Goal: Task Accomplishment & Management: Use online tool/utility

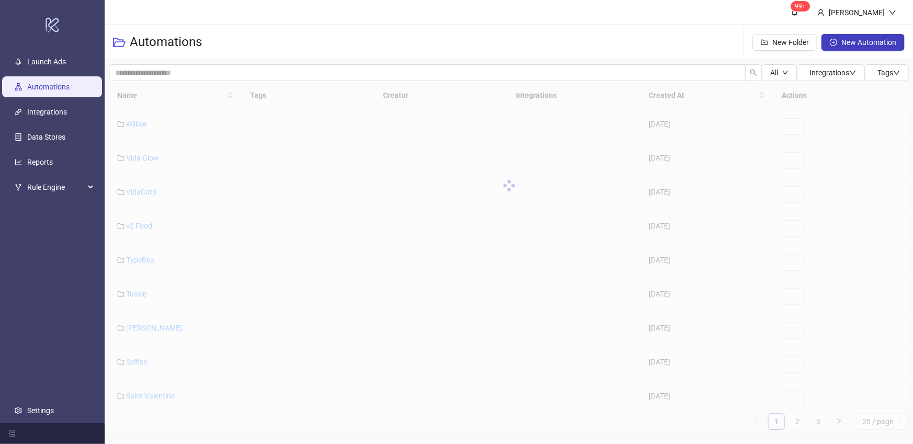
click at [818, 421] on div "Name Tags Creator Integrations Created At Actions Willow [DATE] ... Vida Glow […" at bounding box center [509, 255] width 800 height 349
click at [818, 422] on div "Name Tags Creator Integrations Created At Actions Willow [DATE] ... Vida Glow […" at bounding box center [509, 255] width 800 height 349
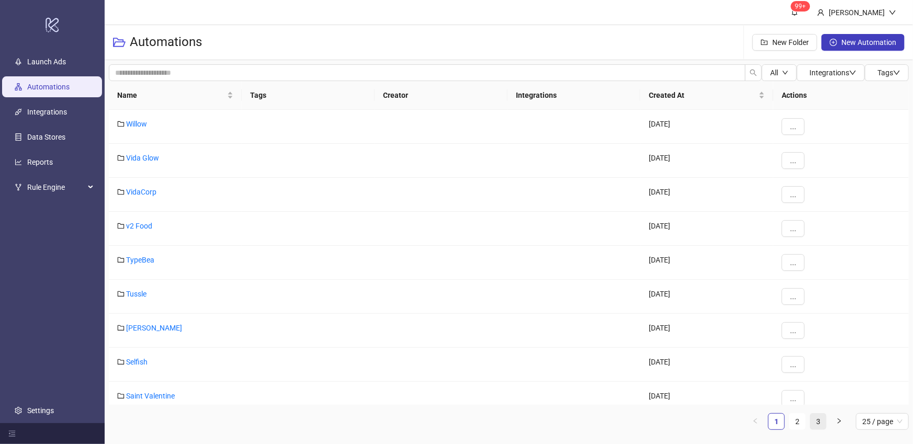
click at [819, 423] on link "3" at bounding box center [819, 422] width 16 height 16
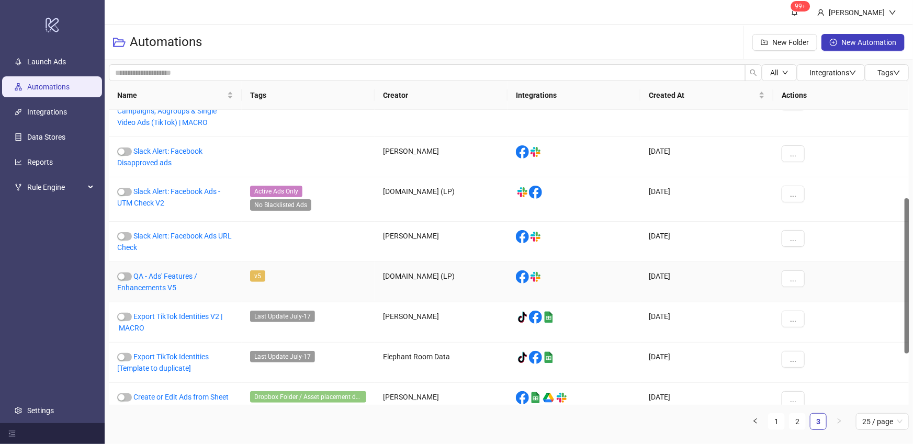
scroll to position [263, 0]
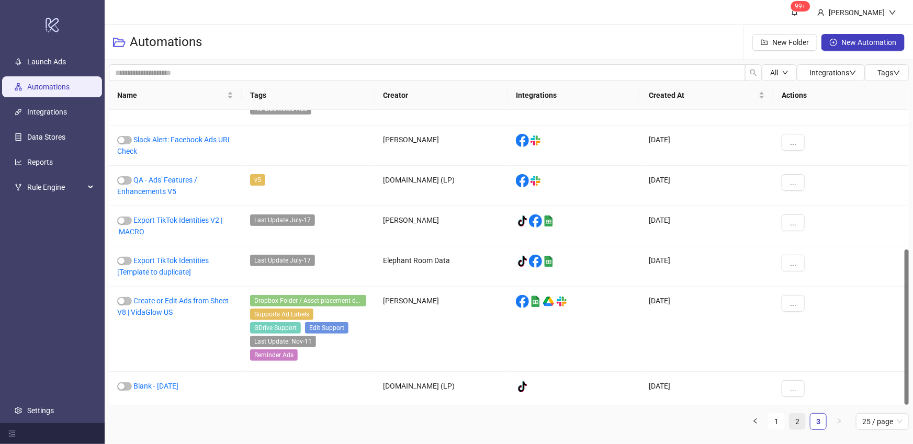
click at [798, 420] on link "2" at bounding box center [798, 422] width 16 height 16
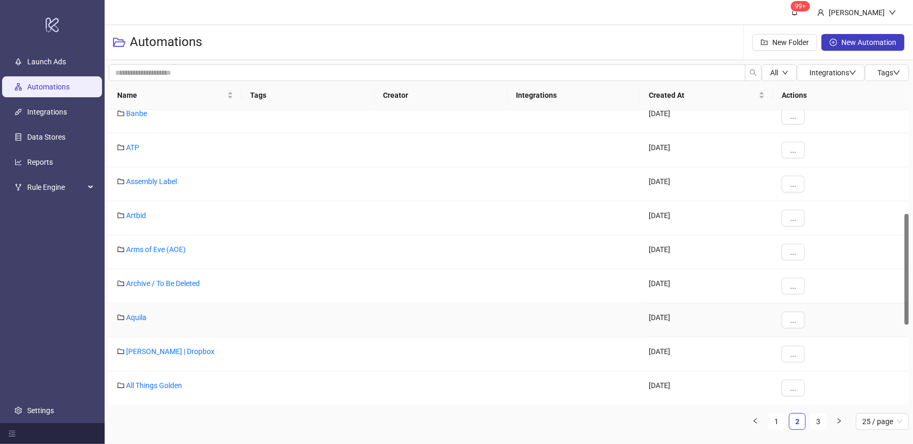
scroll to position [379, 0]
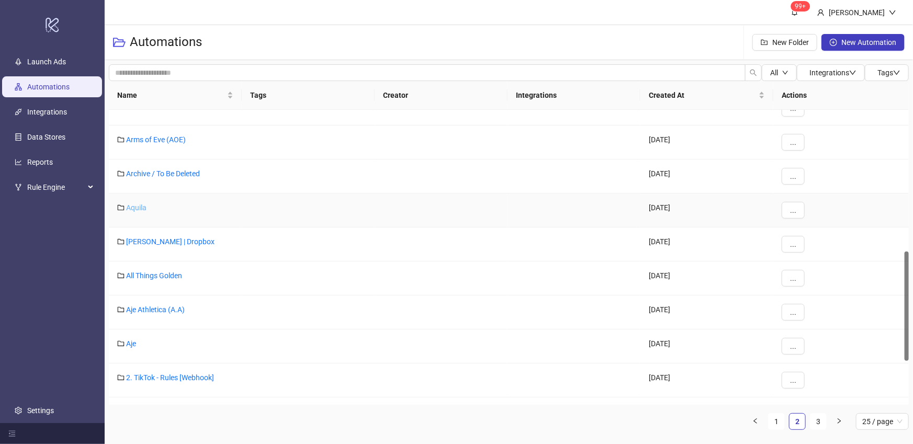
click at [136, 207] on link "Aquila" at bounding box center [136, 208] width 20 height 8
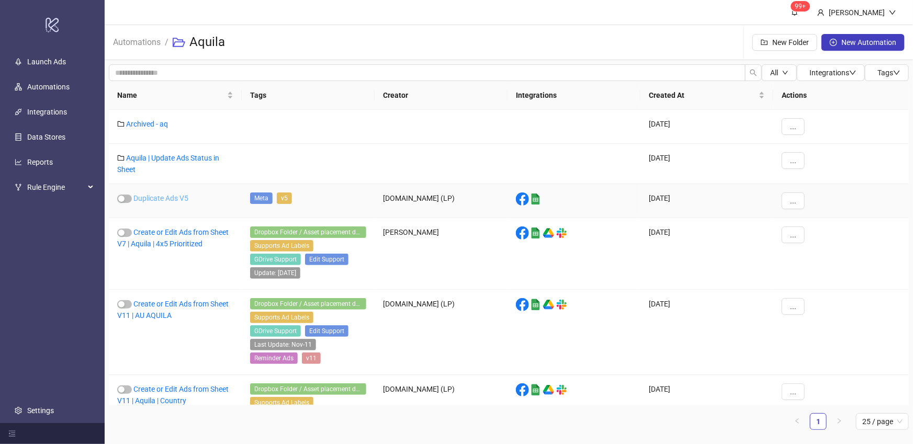
click at [175, 199] on link "Duplicate Ads V5" at bounding box center [160, 198] width 55 height 8
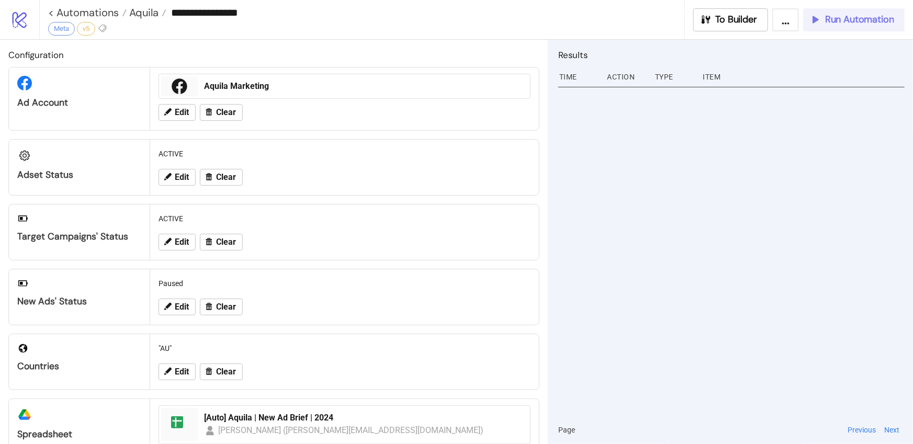
click at [843, 16] on span "Run Automation" at bounding box center [859, 20] width 69 height 12
